Goal: Information Seeking & Learning: Learn about a topic

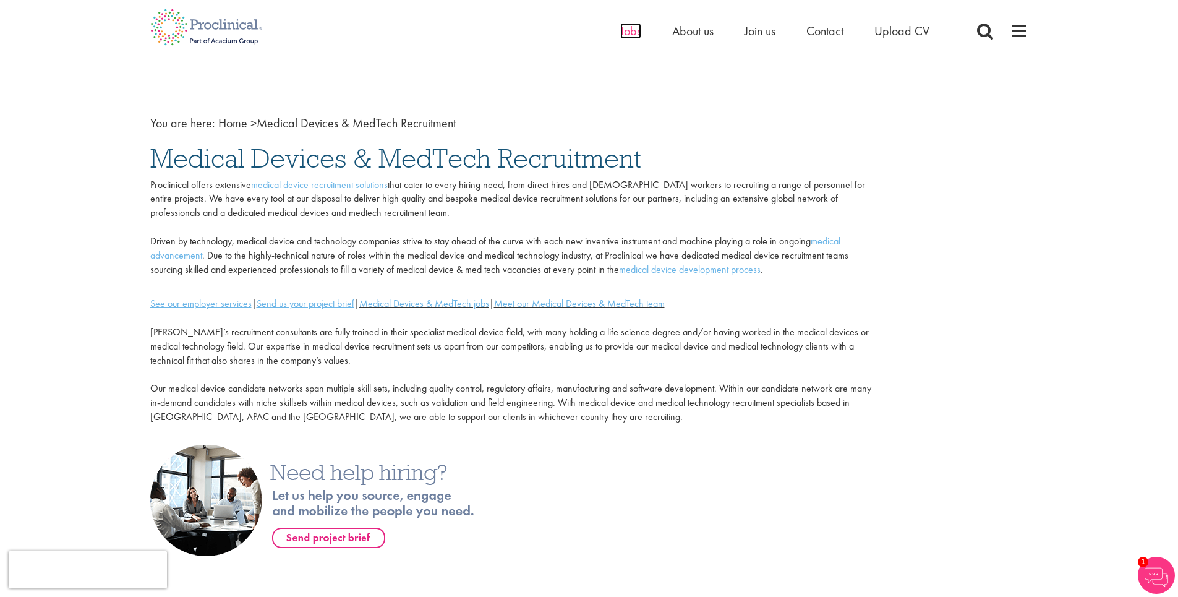
click at [632, 31] on span "Jobs" at bounding box center [630, 31] width 21 height 16
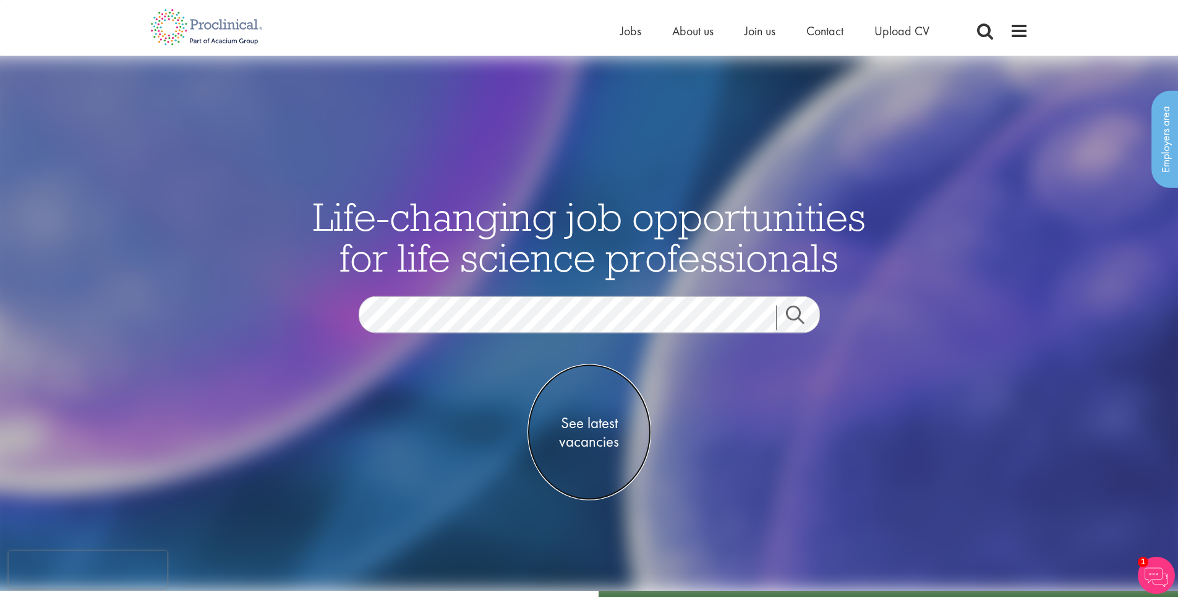
click at [599, 430] on span "See latest vacancies" at bounding box center [589, 431] width 124 height 37
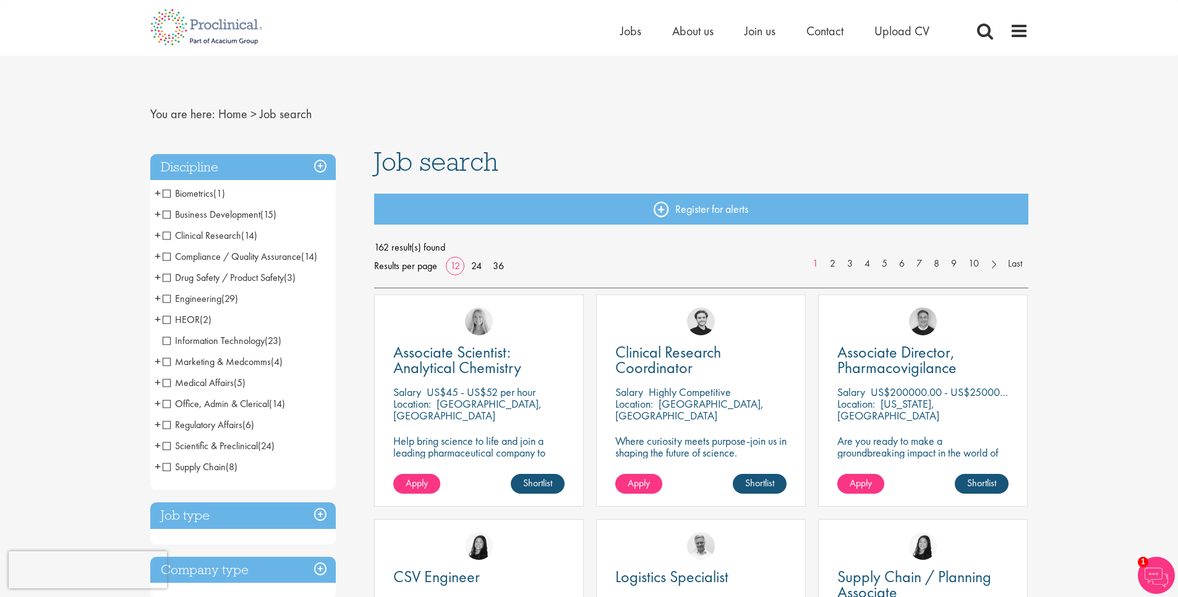
click at [168, 260] on span "Compliance / Quality Assurance" at bounding box center [232, 256] width 138 height 13
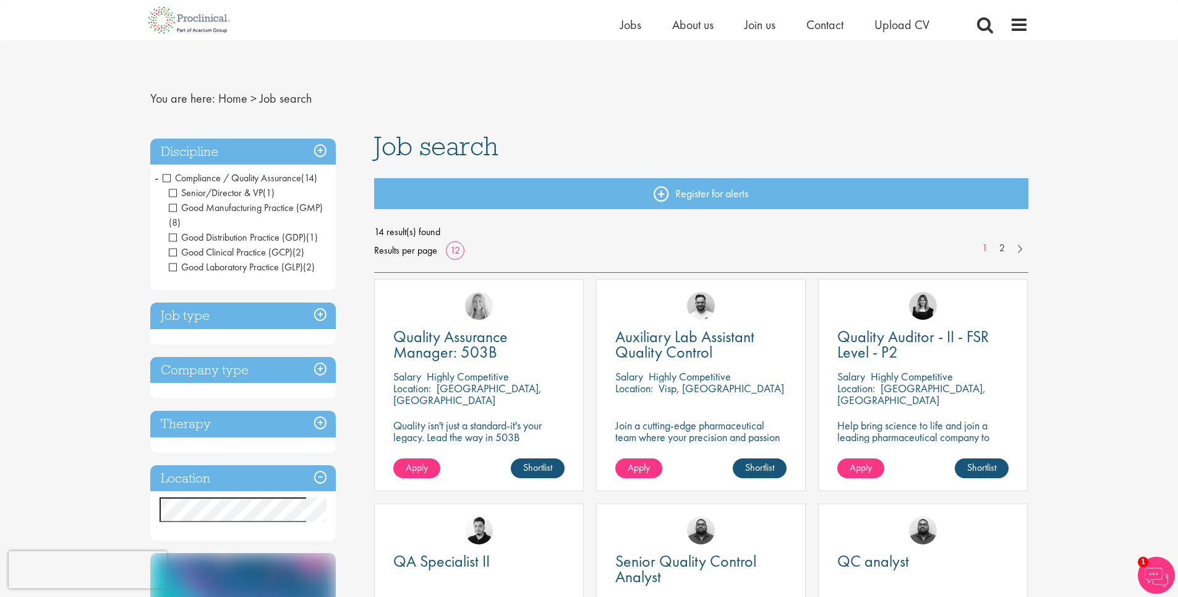
scroll to position [62, 0]
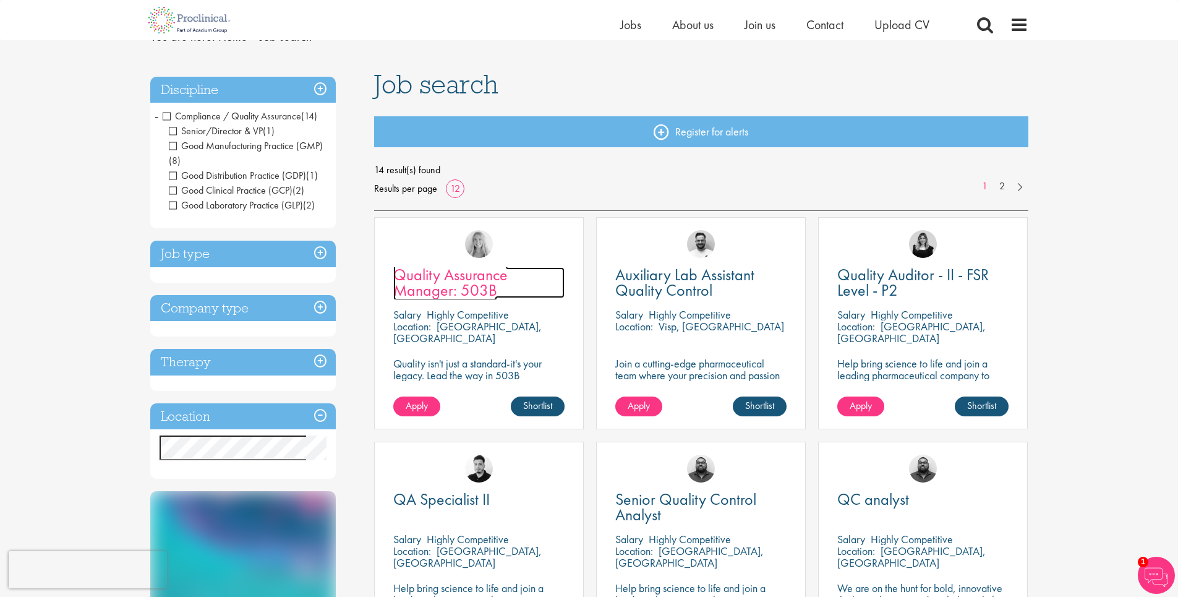
click at [423, 289] on span "Quality Assurance Manager: 503B" at bounding box center [450, 282] width 114 height 36
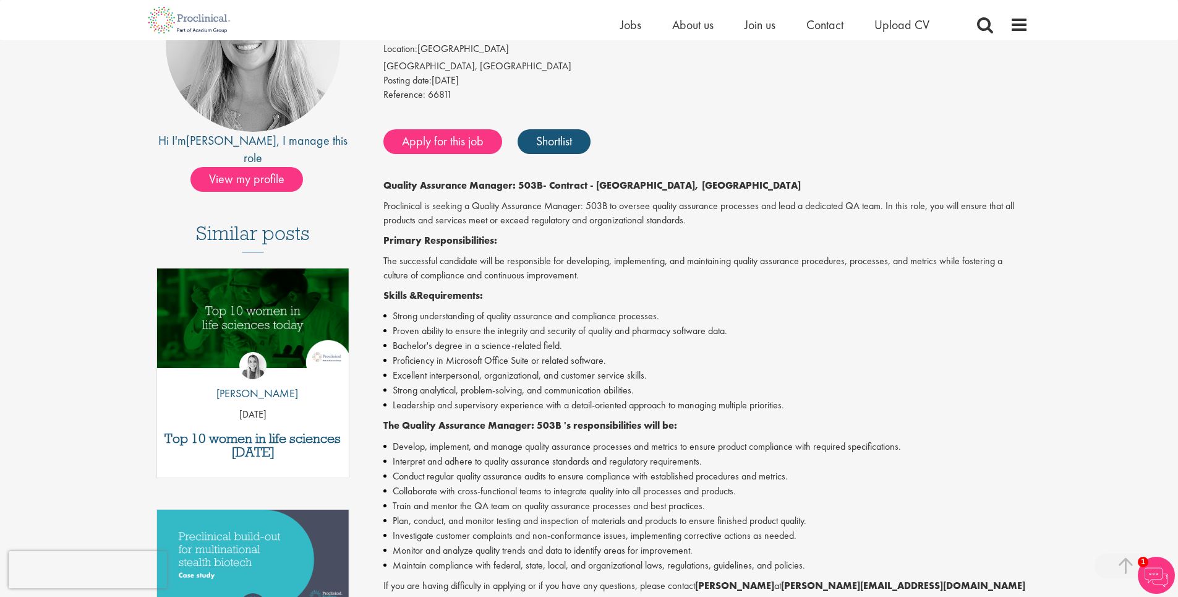
scroll to position [247, 0]
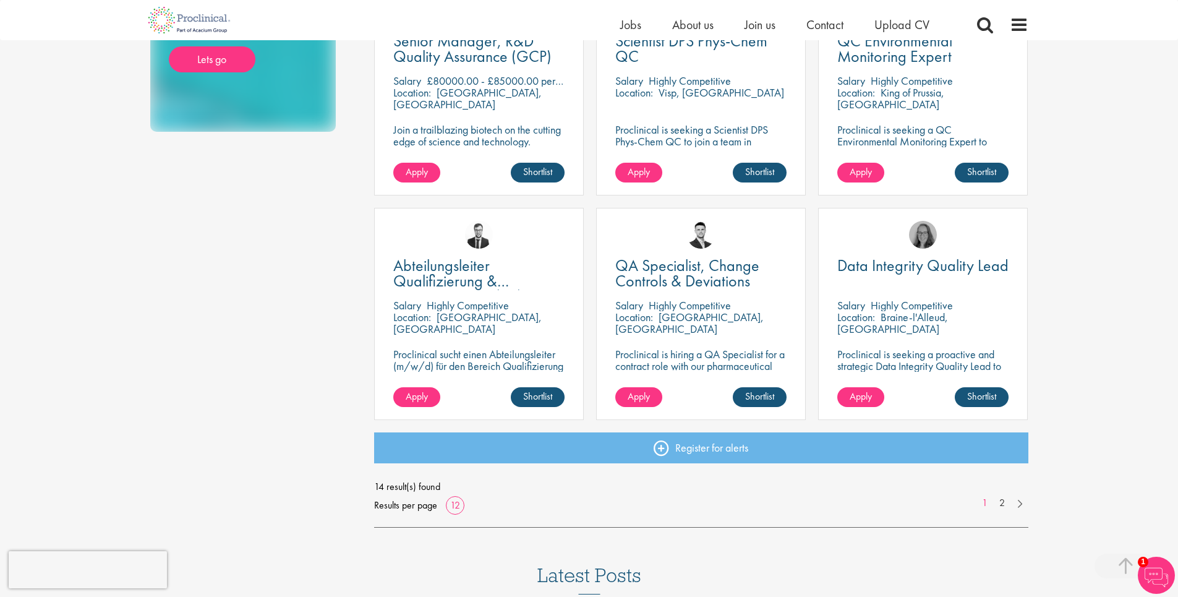
scroll to position [757, 0]
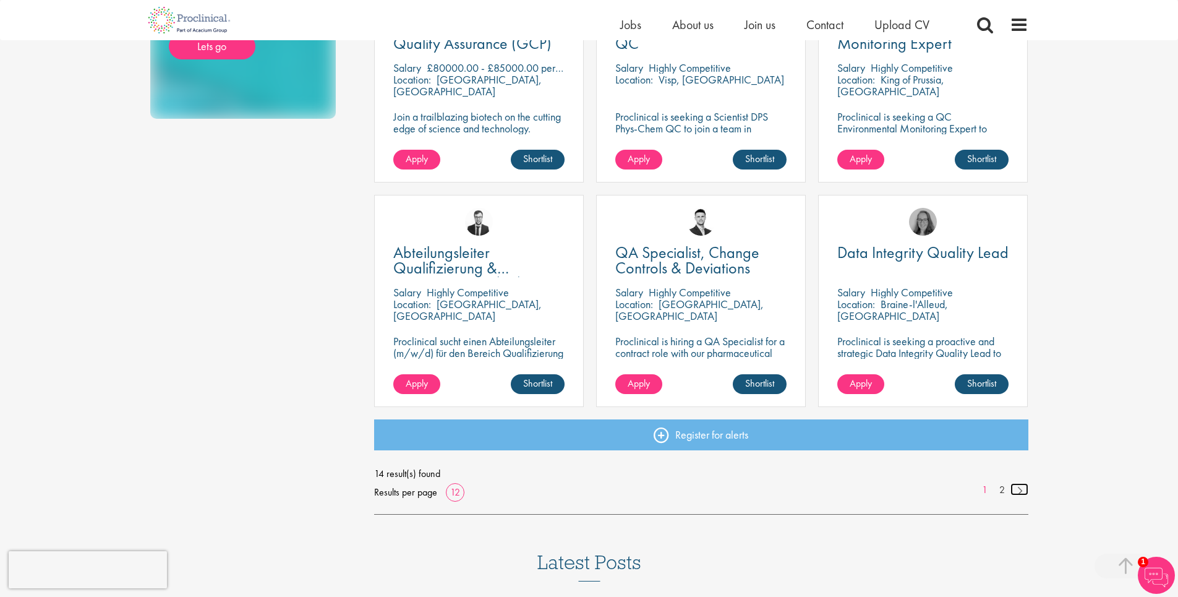
click at [1021, 490] on link at bounding box center [1019, 489] width 18 height 12
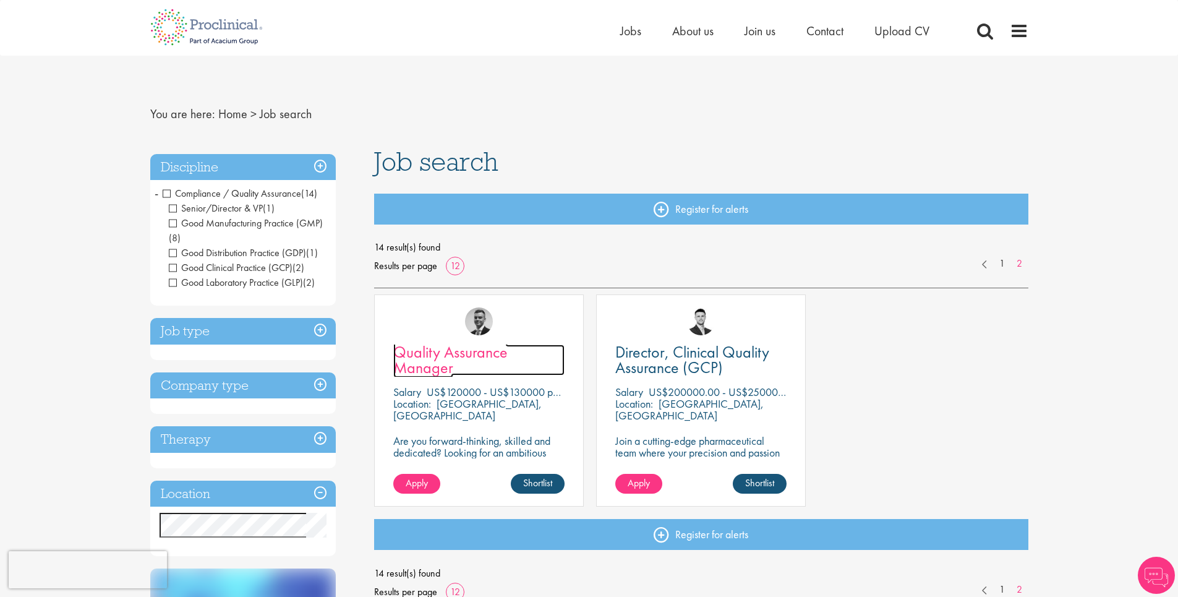
click at [451, 363] on span "Quality Assurance Manager" at bounding box center [450, 359] width 114 height 36
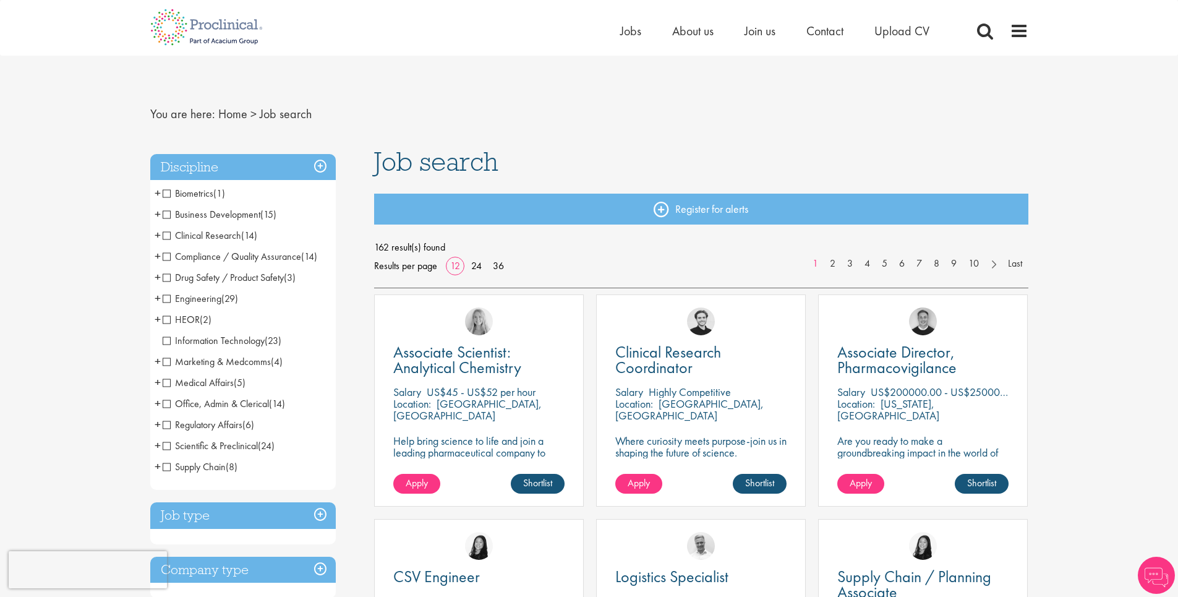
click at [166, 428] on span "Regulatory Affairs" at bounding box center [203, 424] width 80 height 13
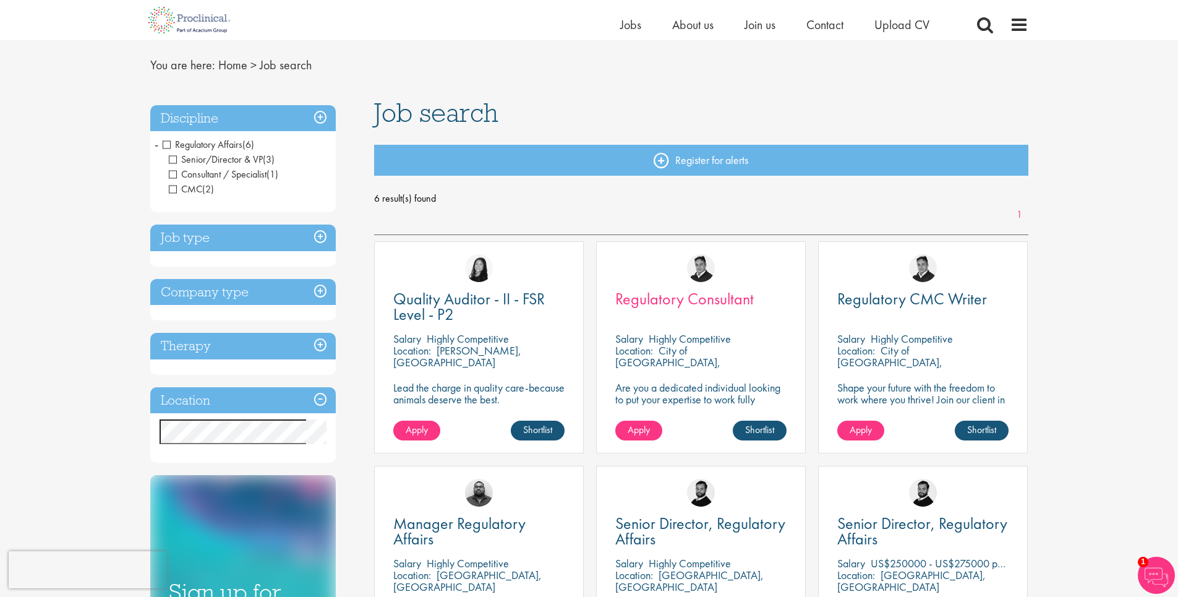
scroll to position [62, 0]
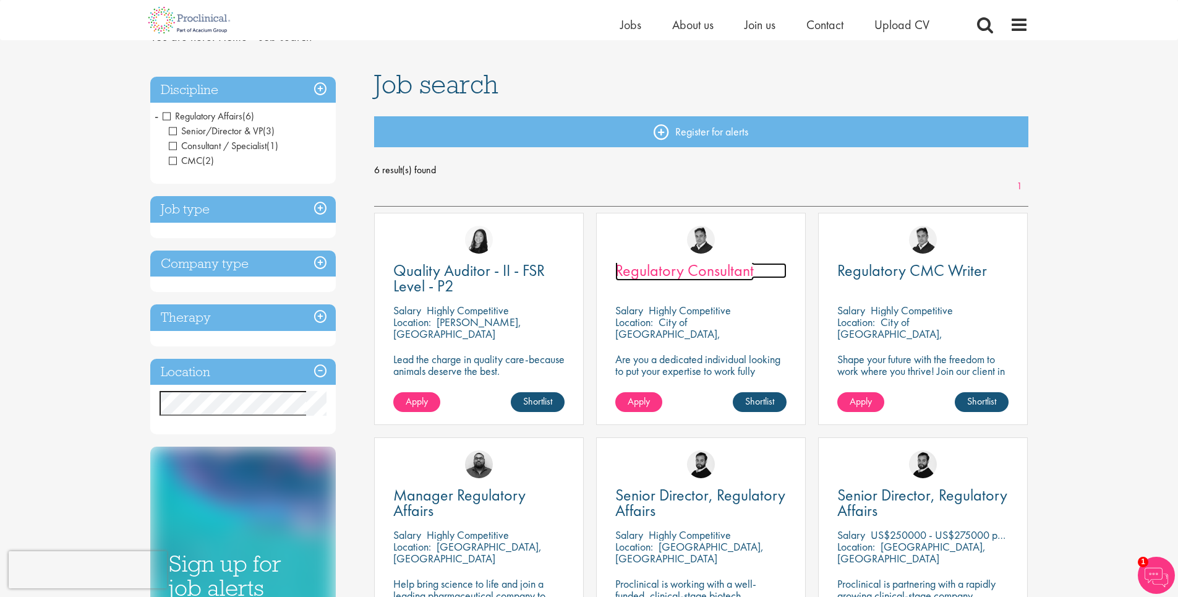
click at [690, 274] on span "Regulatory Consultant" at bounding box center [684, 270] width 138 height 21
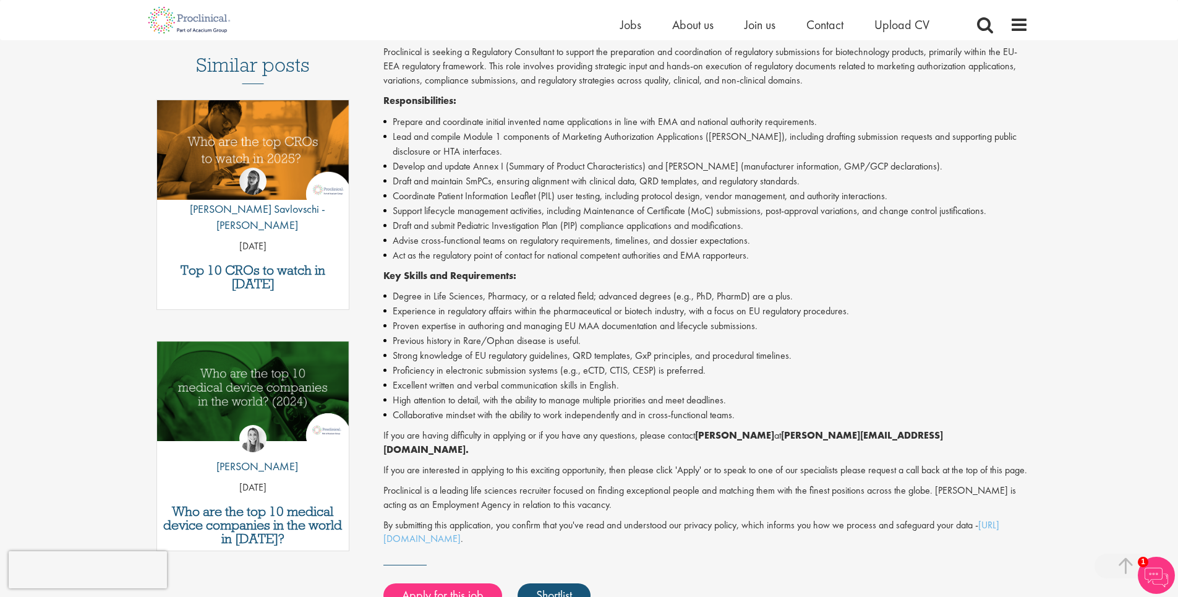
scroll to position [371, 0]
